Goal: Navigation & Orientation: Find specific page/section

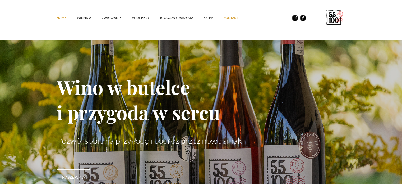
click at [227, 20] on link "kontakt" at bounding box center [235, 18] width 25 height 16
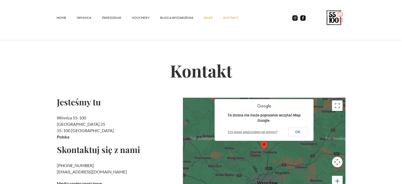
click at [207, 16] on link "SKLEP" at bounding box center [214, 18] width 20 height 16
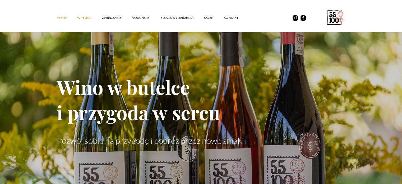
click at [86, 20] on link "winnica" at bounding box center [89, 18] width 25 height 16
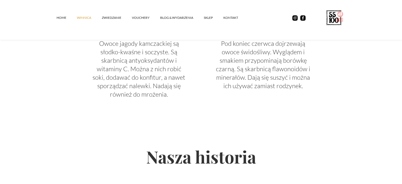
scroll to position [1257, 0]
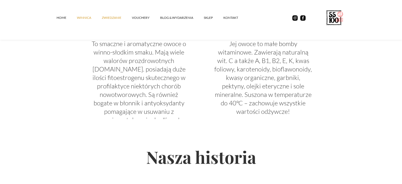
click at [116, 16] on link "ZWIEDZANIE" at bounding box center [117, 18] width 30 height 16
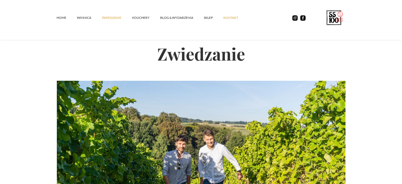
click at [223, 17] on link "kontakt" at bounding box center [235, 18] width 25 height 16
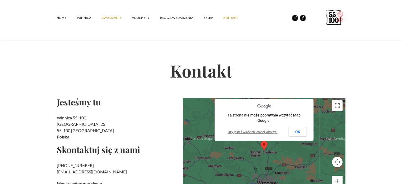
click at [120, 16] on link "ZWIEDZANIE" at bounding box center [117, 18] width 30 height 16
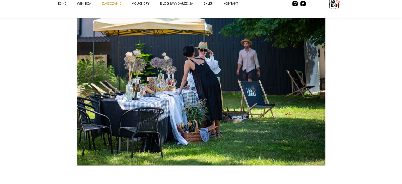
scroll to position [871, 0]
